Goal: Task Accomplishment & Management: Use online tool/utility

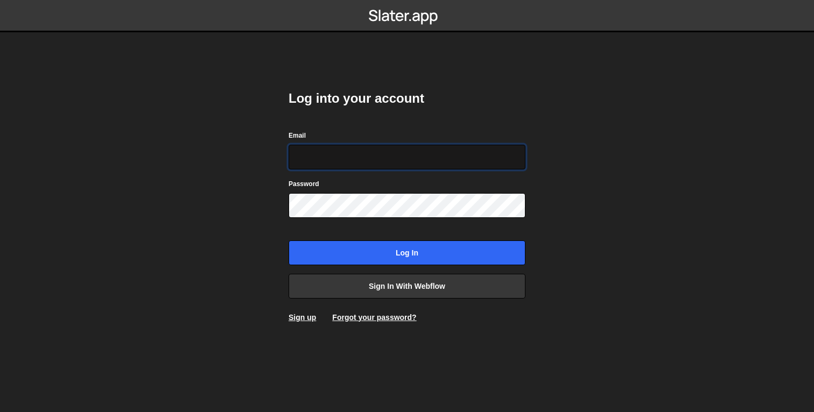
type input "info@overflow.nl"
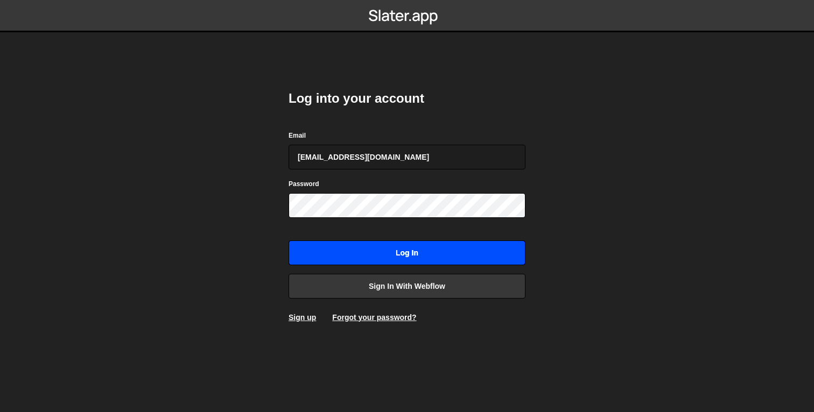
click at [464, 252] on input "Log in" at bounding box center [406, 253] width 237 height 25
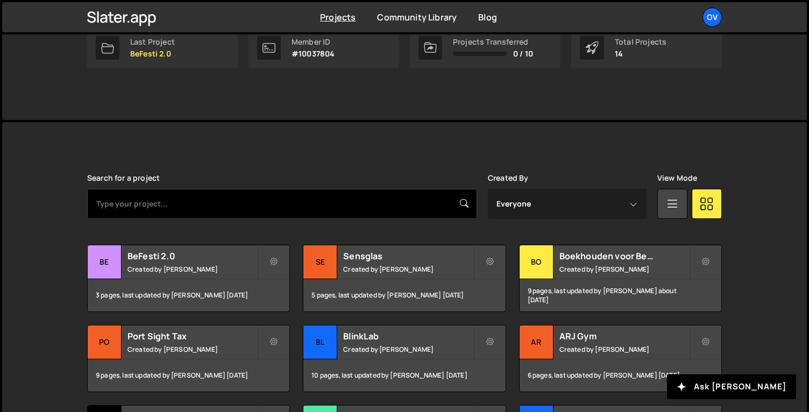
scroll to position [244, 0]
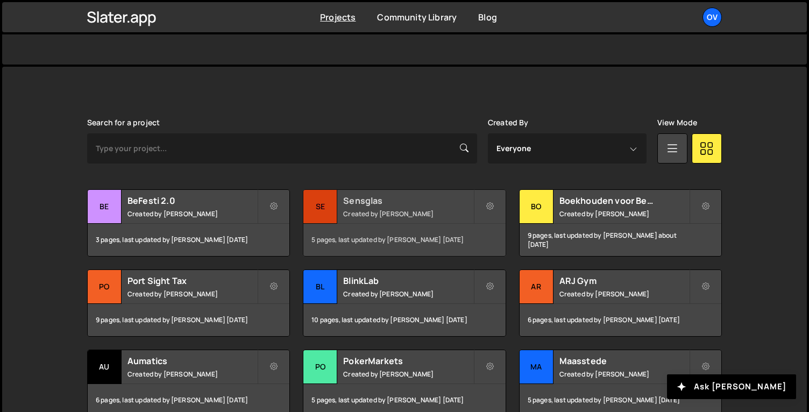
click at [400, 205] on h2 "Sensglas" at bounding box center [408, 201] width 130 height 12
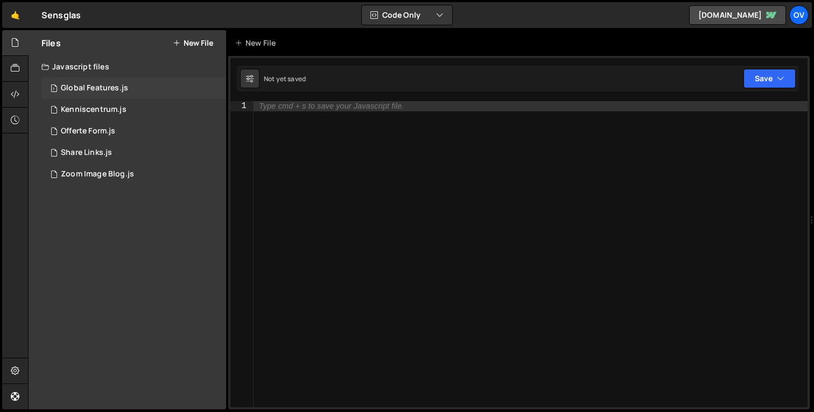
click at [104, 96] on div "1 Global Features.js 0" at bounding box center [133, 88] width 185 height 22
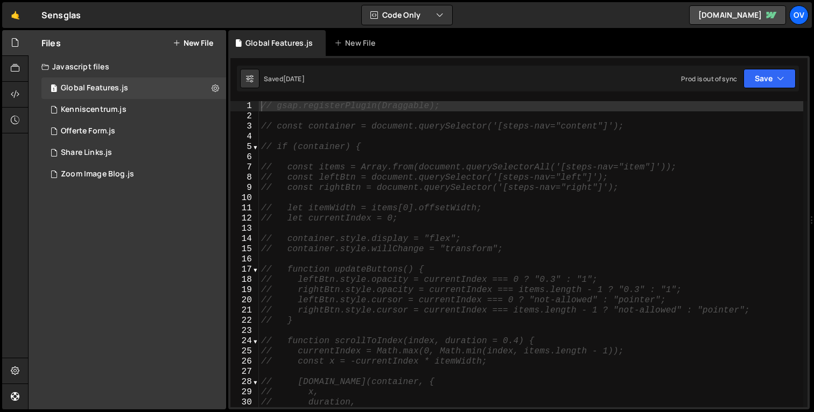
scroll to position [772, 0]
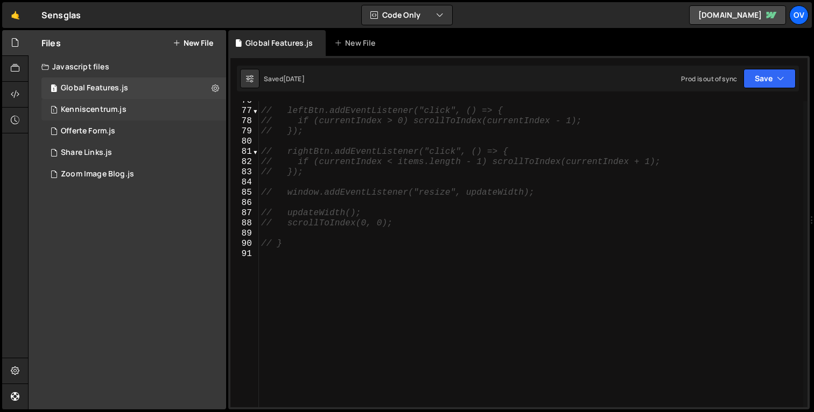
drag, startPoint x: 108, startPoint y: 111, endPoint x: 116, endPoint y: 112, distance: 7.6
click at [108, 111] on div "Kenniscentrum.js" at bounding box center [94, 110] width 66 height 10
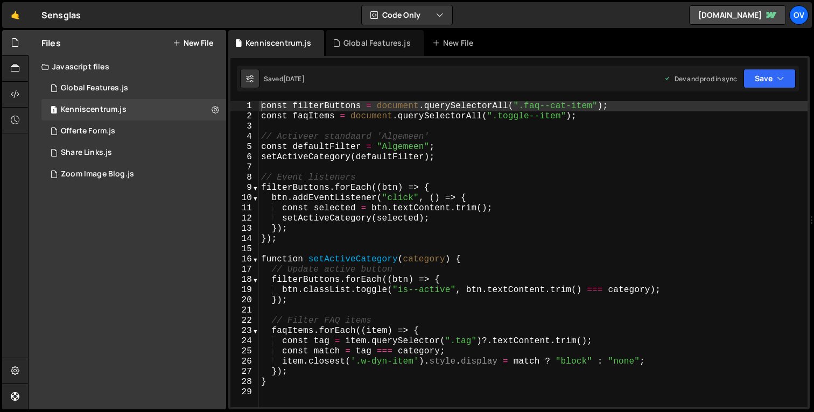
scroll to position [137, 0]
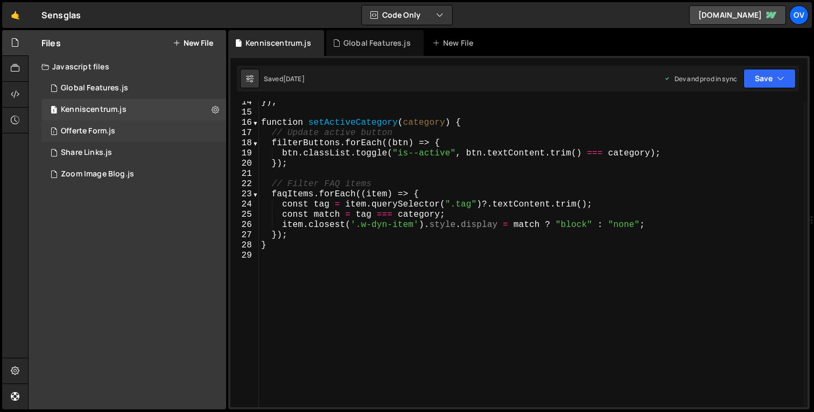
click at [116, 135] on div "1 Offerte Form.js 0" at bounding box center [133, 132] width 185 height 22
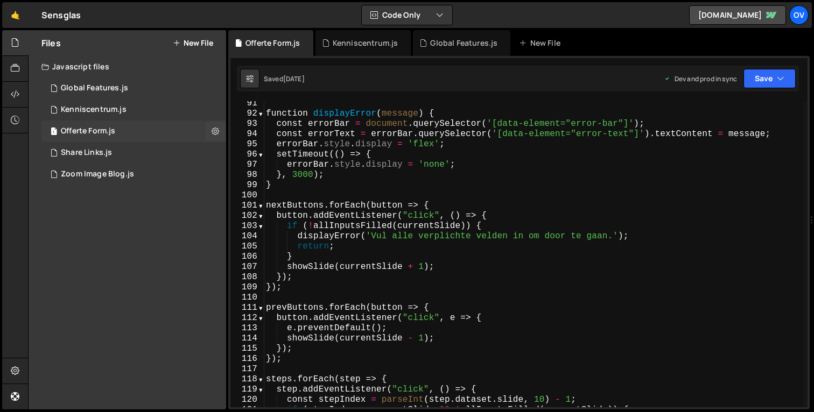
scroll to position [923, 0]
click at [76, 148] on div "Share Links.js" at bounding box center [86, 153] width 51 height 10
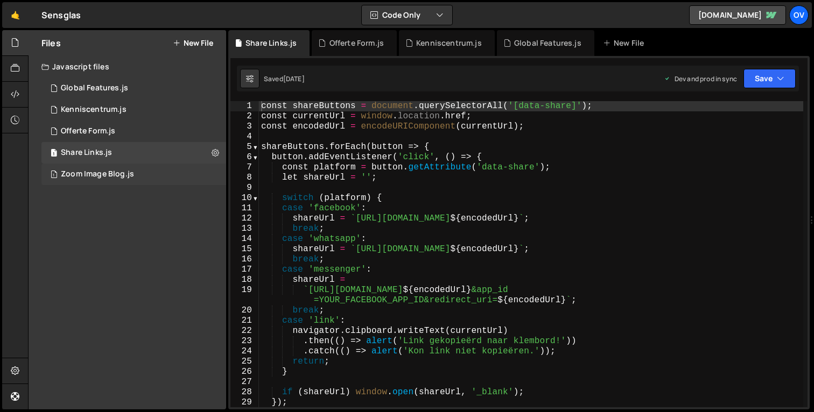
click at [88, 175] on div "Zoom Image Blog.js" at bounding box center [97, 175] width 73 height 10
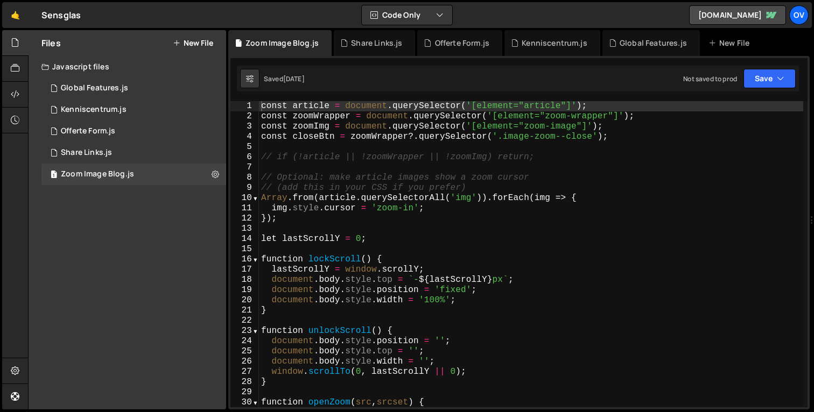
click at [436, 245] on div "const article = document . querySelector ( '[element="article"]' ) ; const zoom…" at bounding box center [531, 264] width 544 height 327
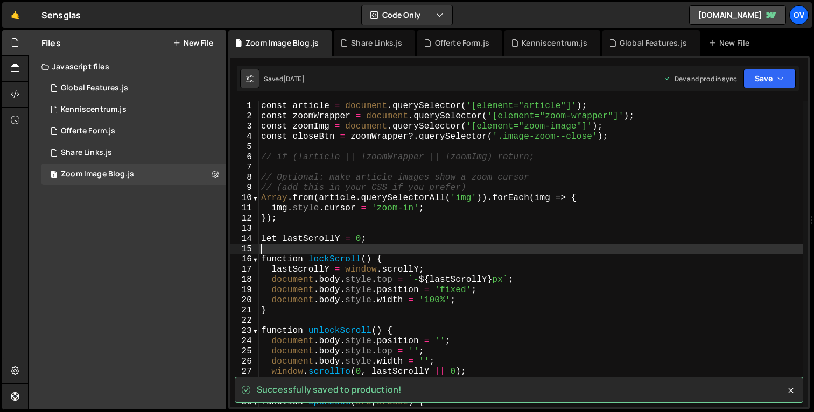
scroll to position [0, 0]
